Goal: Task Accomplishment & Management: Use online tool/utility

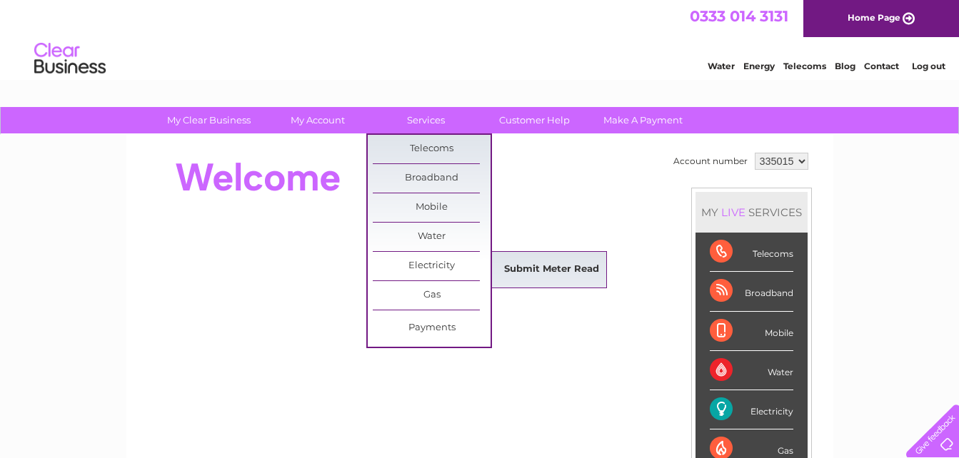
click at [542, 266] on link "Submit Meter Read" at bounding box center [552, 270] width 118 height 29
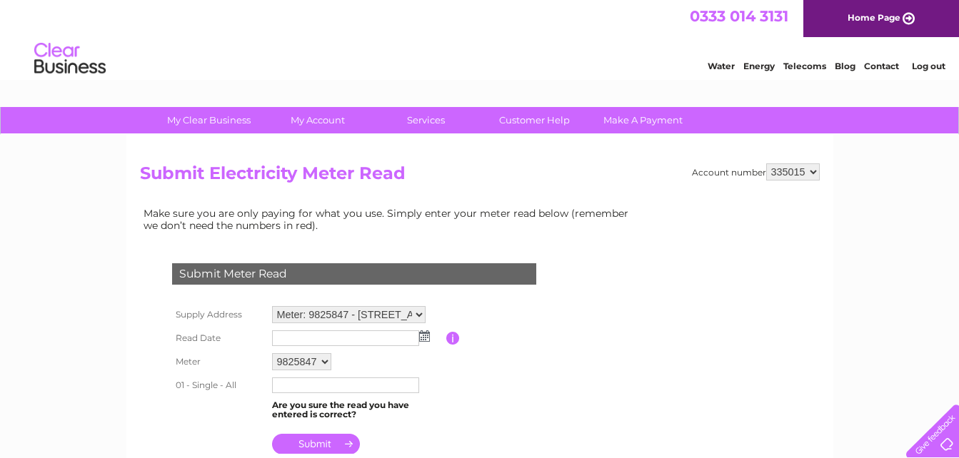
click at [419, 339] on img at bounding box center [424, 336] width 11 height 11
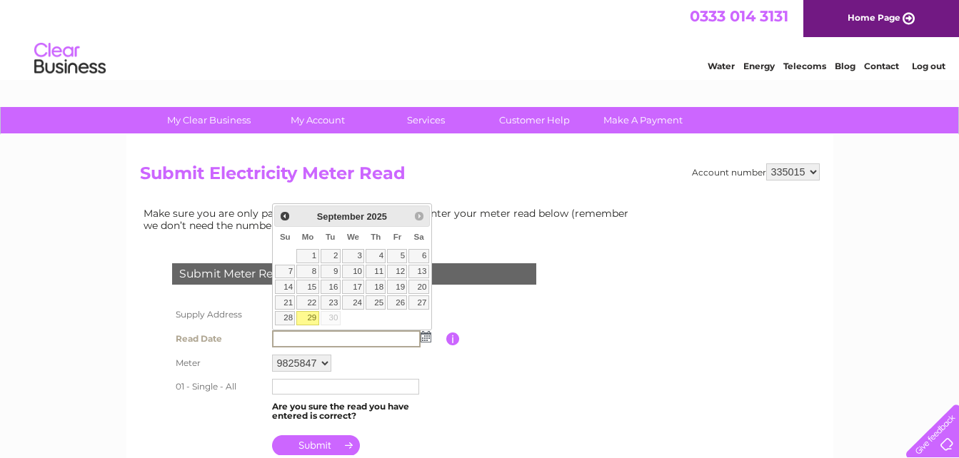
click at [305, 316] on link "29" at bounding box center [307, 318] width 22 height 14
type input "2025/09/29"
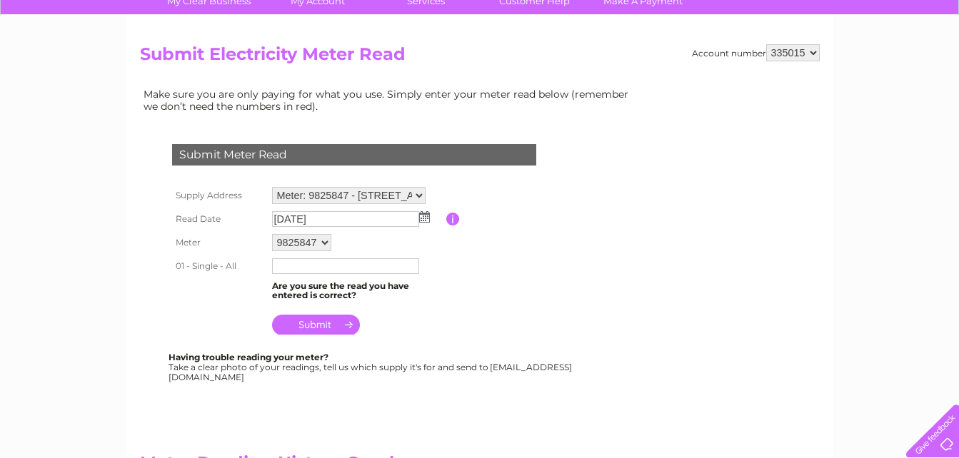
scroll to position [143, 0]
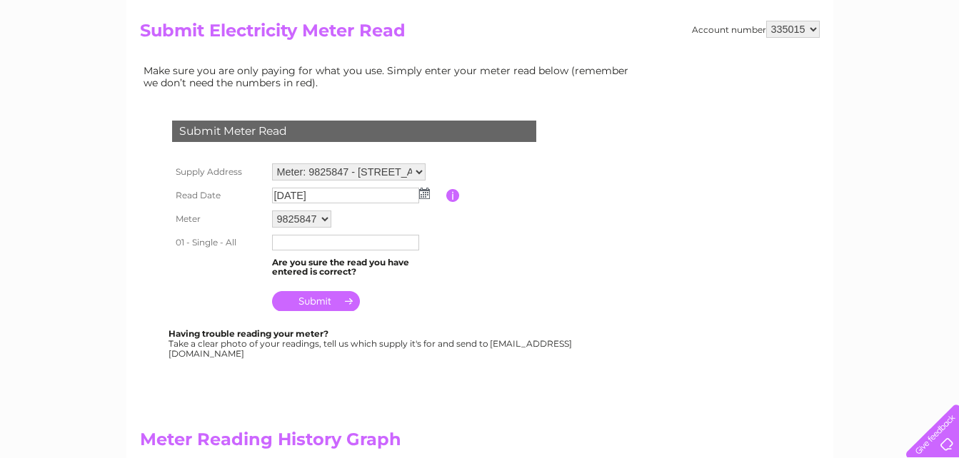
click at [295, 241] on input "text" at bounding box center [345, 243] width 147 height 16
type input "27833"
click at [326, 302] on input "submit" at bounding box center [316, 301] width 88 height 20
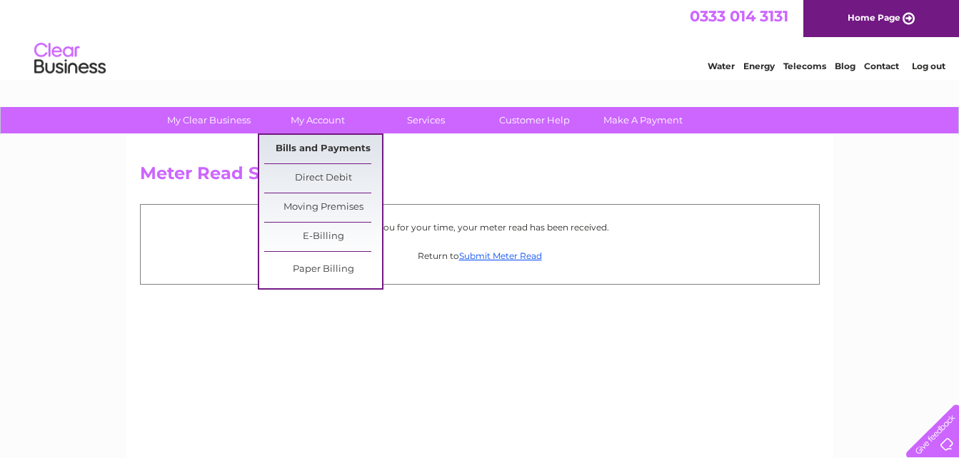
click at [313, 144] on link "Bills and Payments" at bounding box center [323, 149] width 118 height 29
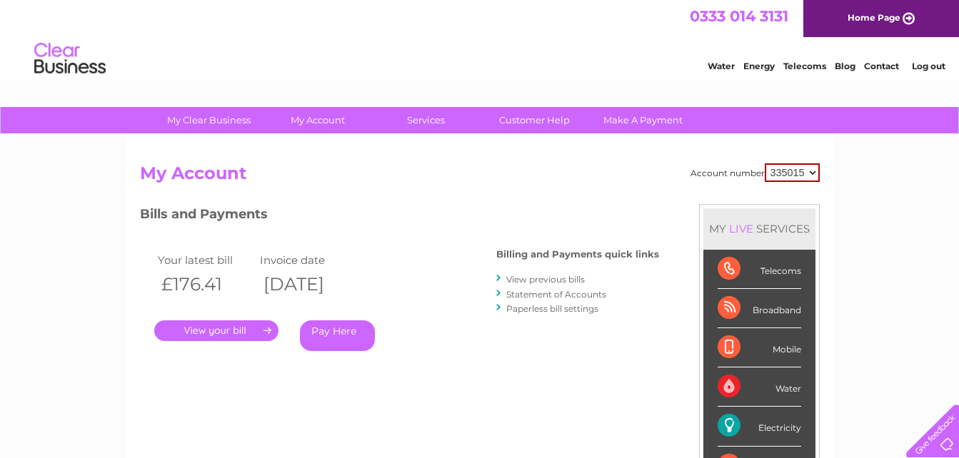
click at [813, 172] on select "335015 928370" at bounding box center [792, 173] width 55 height 19
select select "928370"
click at [765, 164] on select "335015 928370" at bounding box center [792, 173] width 55 height 19
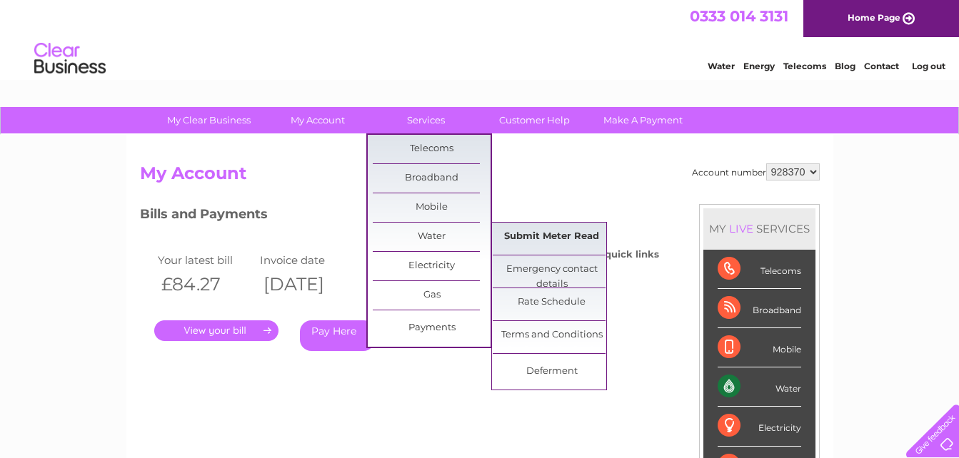
click at [532, 237] on link "Submit Meter Read" at bounding box center [552, 237] width 118 height 29
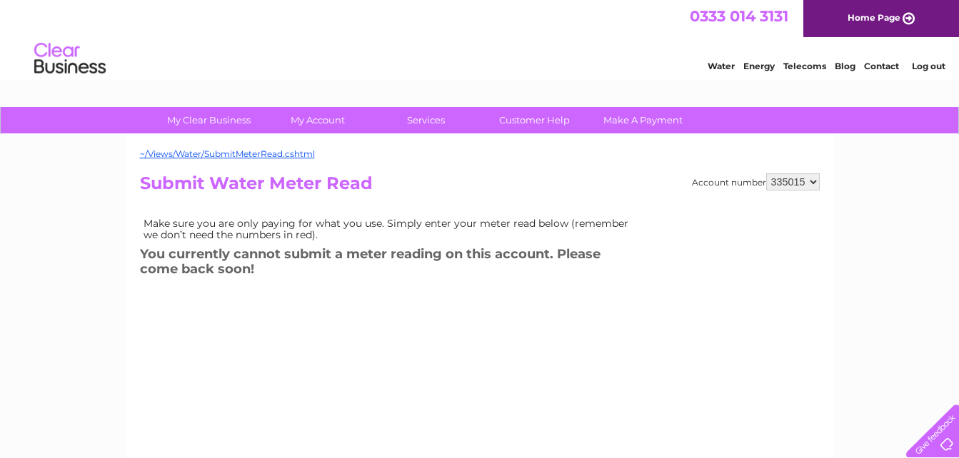
click at [813, 181] on select "335015 928370" at bounding box center [793, 182] width 54 height 17
select select "928370"
click at [766, 174] on select "335015 928370" at bounding box center [793, 182] width 54 height 17
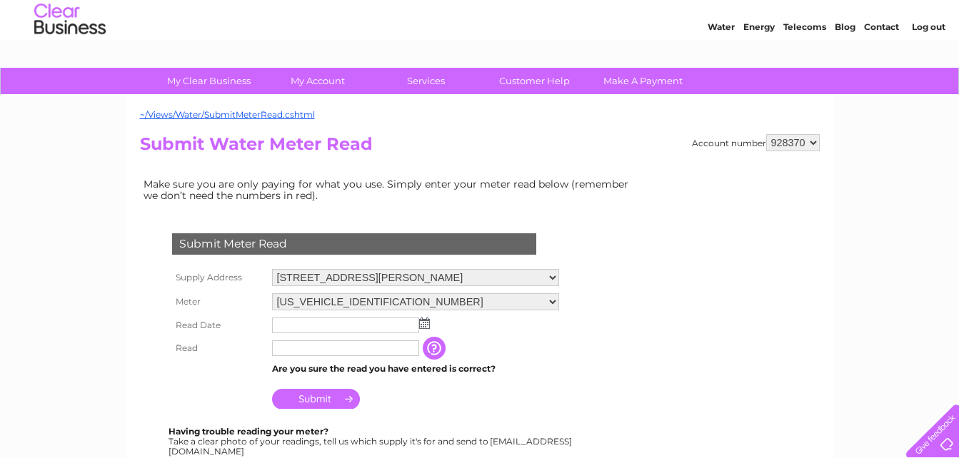
scroll to position [71, 0]
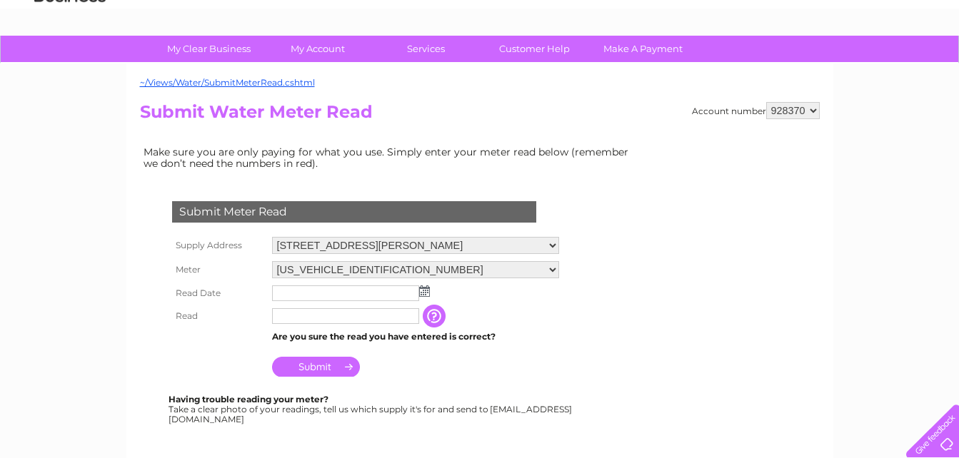
click at [427, 296] on img at bounding box center [424, 291] width 11 height 11
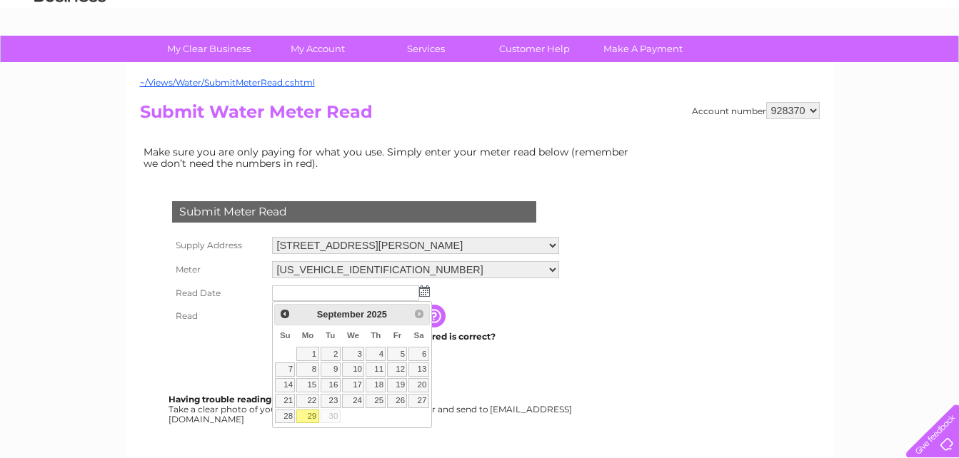
click at [311, 416] on link "29" at bounding box center [307, 417] width 22 height 14
type input "2025/09/29"
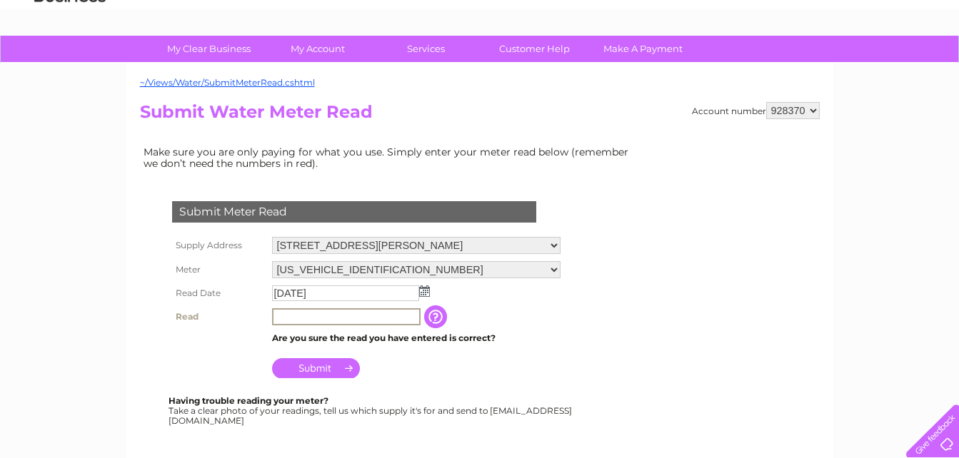
click at [311, 316] on input "text" at bounding box center [346, 316] width 149 height 17
type input "584"
click at [322, 365] on input "Submit" at bounding box center [316, 367] width 88 height 20
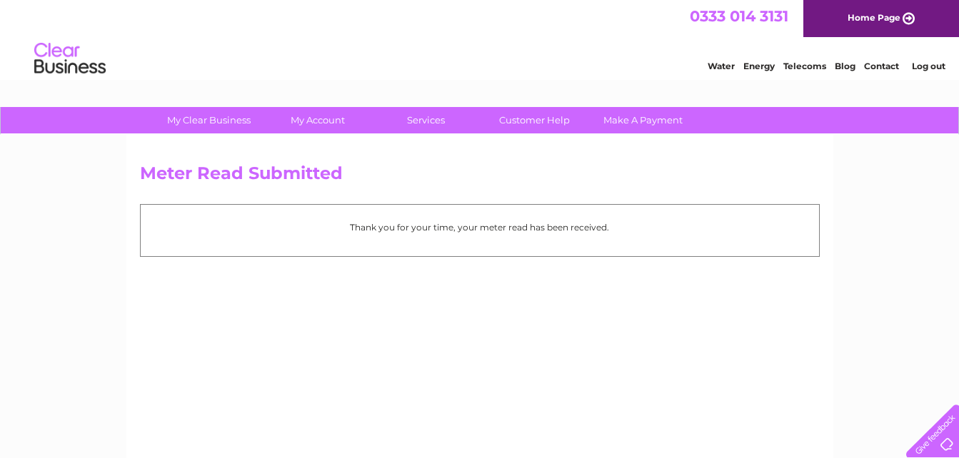
click at [930, 67] on link "Log out" at bounding box center [929, 66] width 34 height 11
